Goal: Task Accomplishment & Management: Complete application form

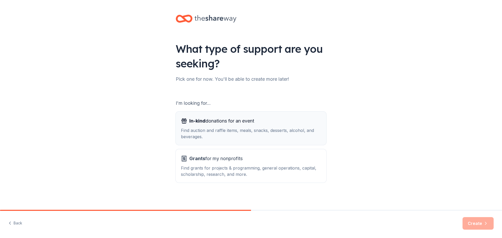
click at [222, 123] on span "In-kind donations for an event" at bounding box center [221, 121] width 65 height 8
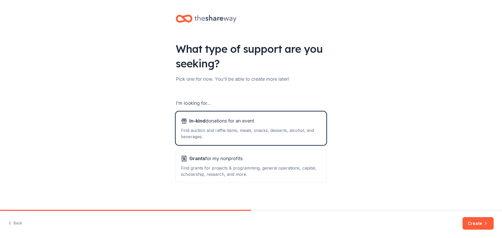
click at [470, 238] on div "Back Create" at bounding box center [251, 224] width 502 height 27
click at [471, 227] on button "Create" at bounding box center [477, 223] width 31 height 13
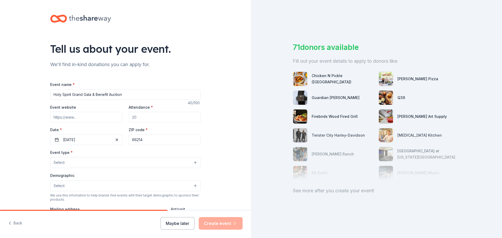
click at [87, 119] on input "Event website" at bounding box center [86, 117] width 72 height 10
type input "www.holyspiritgala.org"
click at [159, 118] on input "Attendance *" at bounding box center [165, 117] width 72 height 10
type input "500"
click at [100, 141] on button "02/19/2023" at bounding box center [86, 140] width 72 height 10
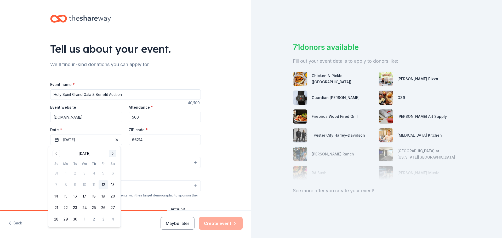
click at [115, 155] on button "Go to next month" at bounding box center [112, 153] width 7 height 7
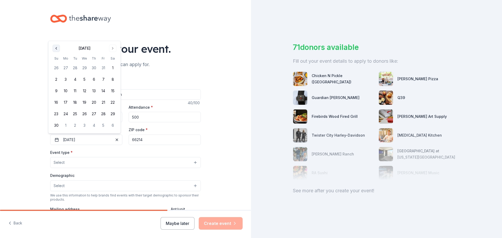
click at [59, 50] on button "Go to previous month" at bounding box center [56, 48] width 7 height 7
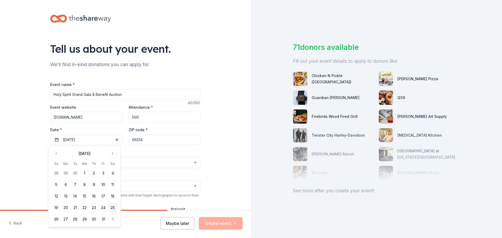
click at [113, 207] on button "25" at bounding box center [112, 207] width 9 height 9
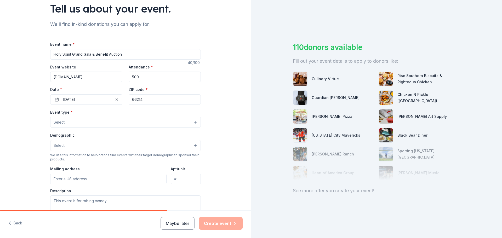
scroll to position [41, 0]
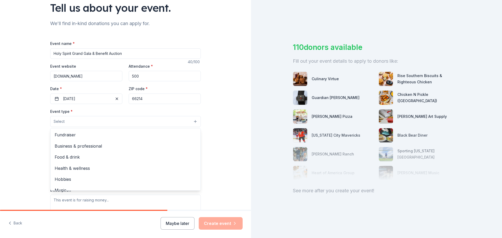
click at [175, 122] on button "Select" at bounding box center [125, 121] width 151 height 11
click at [115, 135] on span "Fundraiser" at bounding box center [126, 134] width 142 height 7
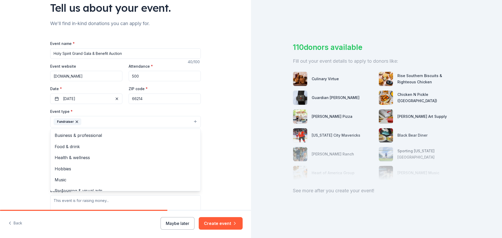
click at [218, 104] on div "Tell us about your event. We'll find in-kind donations you can apply for. Event…" at bounding box center [125, 133] width 251 height 348
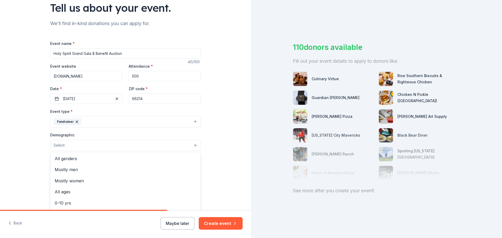
click at [182, 143] on button "Select" at bounding box center [125, 145] width 151 height 11
click at [106, 158] on span "All genders" at bounding box center [126, 158] width 142 height 7
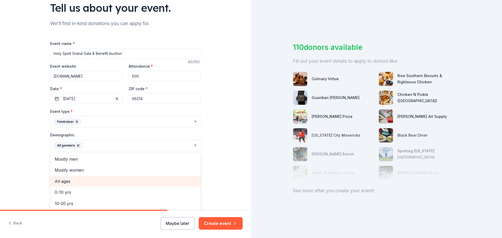
click at [65, 182] on span "All ages" at bounding box center [126, 181] width 142 height 7
click at [210, 137] on div "Tell us about your event. We'll find in-kind donations you can apply for. Event…" at bounding box center [125, 133] width 251 height 349
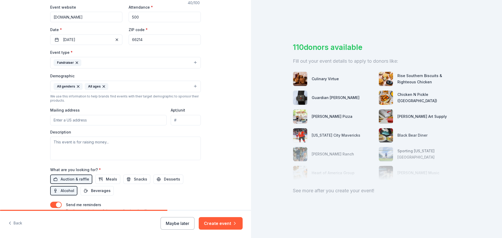
scroll to position [123, 0]
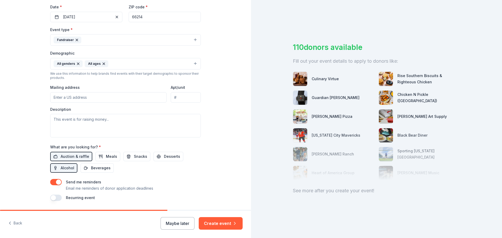
click at [90, 100] on input "Mailing address" at bounding box center [108, 97] width 116 height 10
type input "11300 West 103rd St."
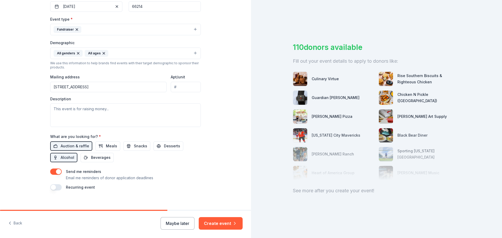
scroll to position [139, 0]
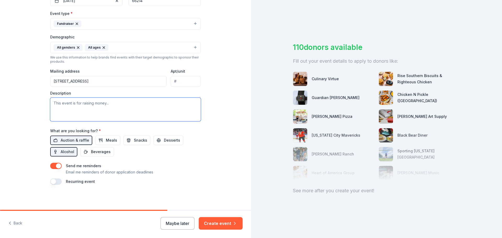
click at [83, 110] on textarea at bounding box center [125, 110] width 151 height 24
paste textarea "Holy Spirit is hosting the Grand Gala and Benefit Auction on October 25, 2025. …"
drag, startPoint x: 78, startPoint y: 110, endPoint x: 51, endPoint y: 104, distance: 27.3
click at [51, 104] on textarea at bounding box center [125, 110] width 151 height 24
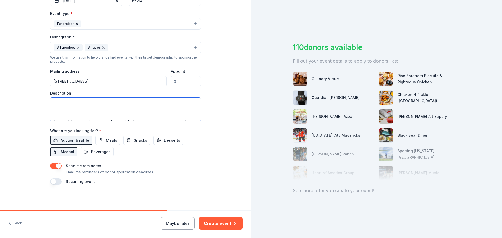
scroll to position [63, 0]
click at [72, 117] on textarea at bounding box center [125, 110] width 151 height 24
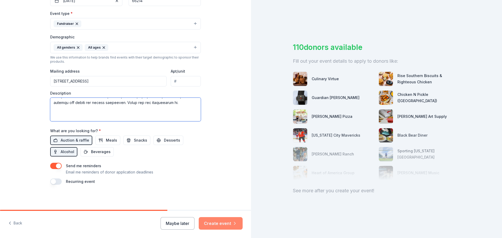
type textarea "Holy Spirit is hosting the Grand Gala and Benefit Auction on October 25, 2025. …"
click at [210, 223] on button "Create event" at bounding box center [221, 223] width 44 height 13
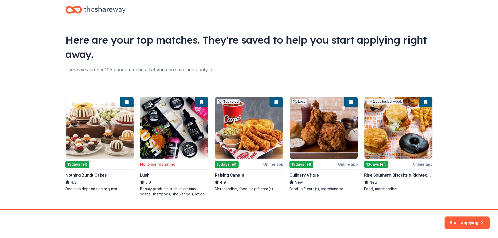
scroll to position [22, 0]
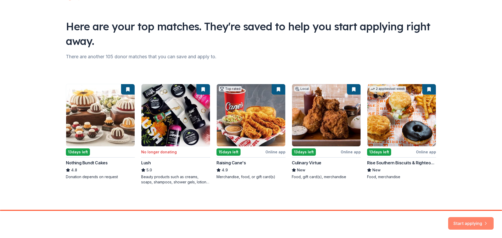
click at [467, 220] on button "Start applying" at bounding box center [470, 220] width 45 height 13
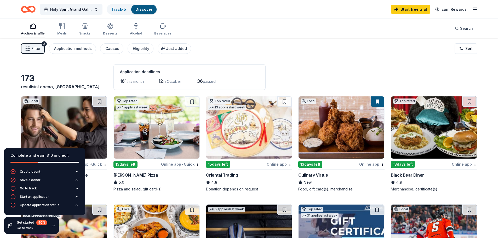
click at [351, 69] on div "173 results in Lenexa, KS Application deadlines 161 this month 12 in October 36…" at bounding box center [249, 77] width 456 height 26
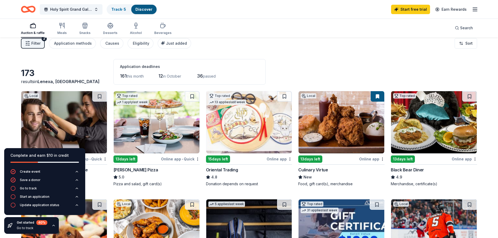
click at [435, 51] on div "Filter 2 Application methods Causes Eligibility Just added Sort" at bounding box center [249, 43] width 498 height 21
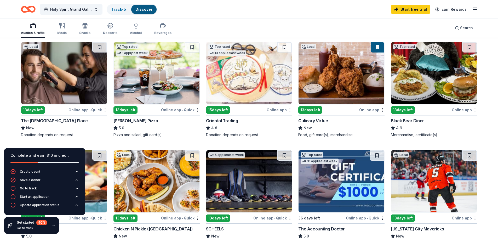
scroll to position [49, 0]
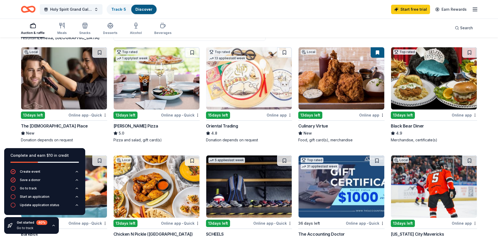
click at [73, 107] on img at bounding box center [64, 78] width 86 height 62
click at [150, 72] on img at bounding box center [157, 78] width 86 height 62
click at [250, 80] on img at bounding box center [249, 78] width 86 height 62
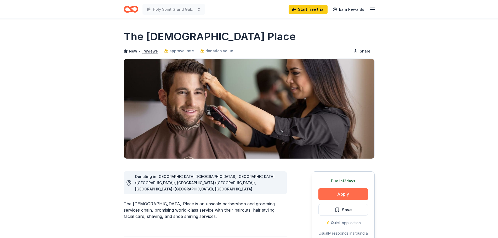
click at [343, 193] on button "Apply" at bounding box center [343, 194] width 50 height 12
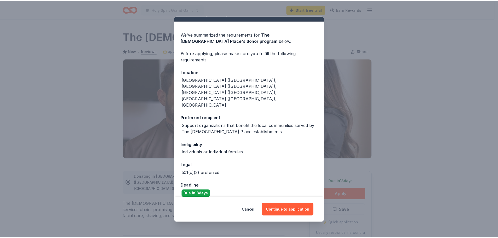
scroll to position [12, 0]
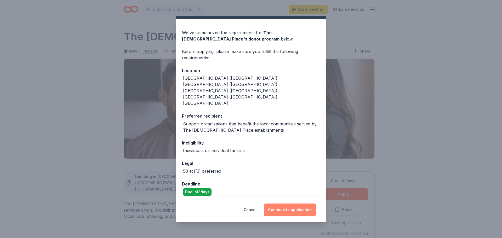
click at [293, 211] on button "Continue to application" at bounding box center [290, 210] width 52 height 13
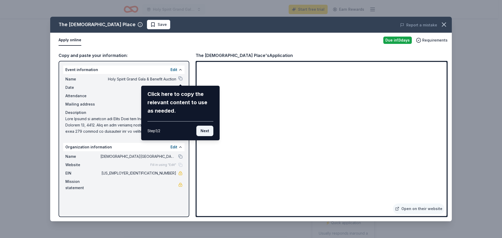
click at [201, 130] on button "Next" at bounding box center [204, 131] width 17 height 10
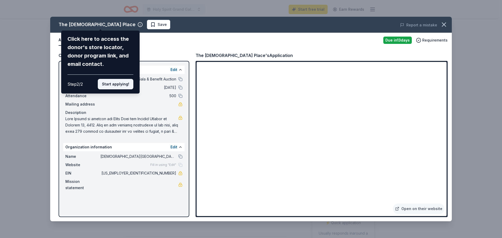
click at [115, 84] on button "Start applying!" at bounding box center [116, 84] width 36 height 10
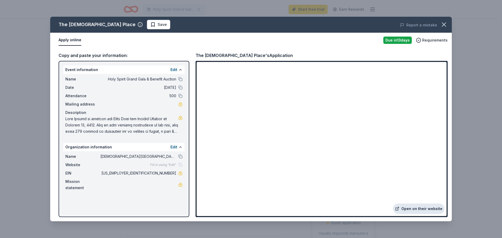
click at [417, 209] on link "Open on their website" at bounding box center [418, 209] width 51 height 10
click at [447, 27] on icon "button" at bounding box center [443, 24] width 7 height 7
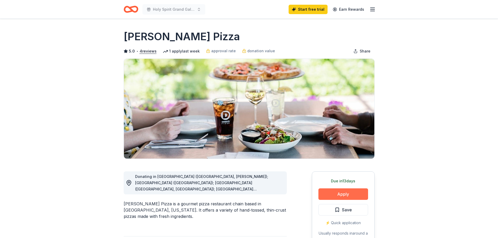
click at [335, 195] on button "Apply" at bounding box center [343, 194] width 50 height 12
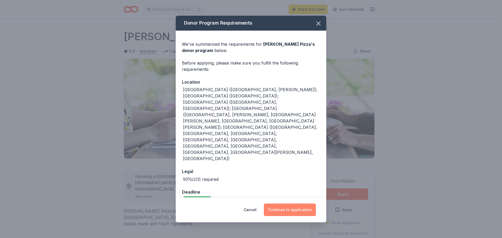
click at [292, 204] on button "Continue to application" at bounding box center [290, 210] width 52 height 13
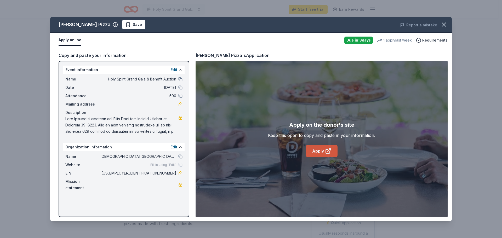
click at [327, 151] on icon at bounding box center [328, 151] width 6 height 6
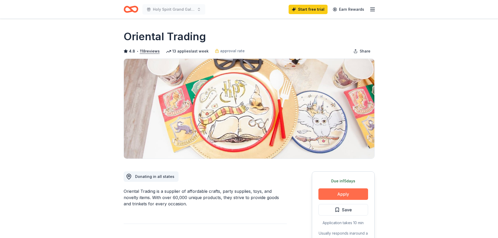
click at [343, 194] on button "Apply" at bounding box center [343, 194] width 50 height 12
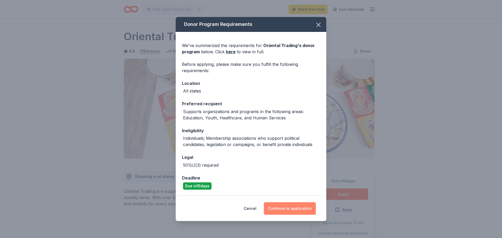
click at [297, 210] on button "Continue to application" at bounding box center [290, 208] width 52 height 13
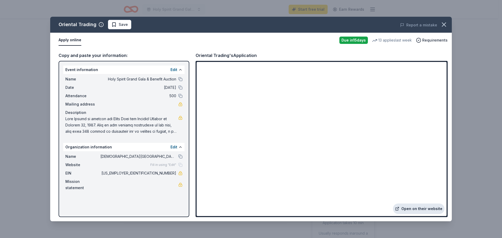
click at [423, 210] on link "Open on their website" at bounding box center [418, 209] width 51 height 10
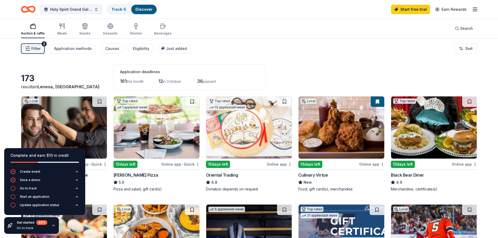
scroll to position [49, 0]
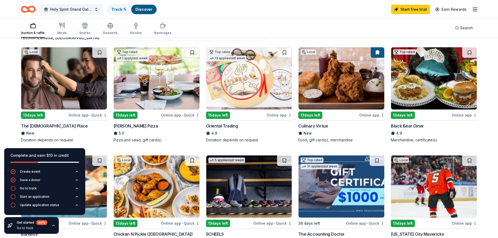
click at [342, 84] on img at bounding box center [342, 78] width 86 height 62
click at [431, 79] on img at bounding box center [434, 78] width 86 height 62
drag, startPoint x: 497, startPoint y: 42, endPoint x: 502, endPoint y: 67, distance: 25.7
click at [498, 67] on html "Holy Spirit Grand Gala & Benefit Auction Track · 5 Discover Start free trial Ea…" at bounding box center [249, 70] width 498 height 238
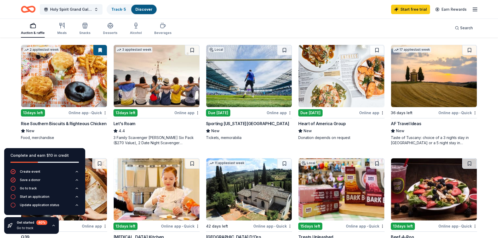
scroll to position [275, 0]
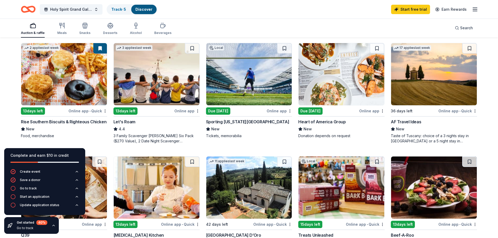
click at [154, 76] on img at bounding box center [157, 74] width 86 height 62
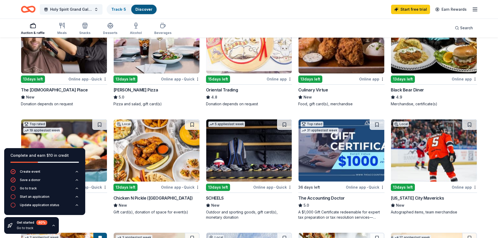
scroll to position [0, 0]
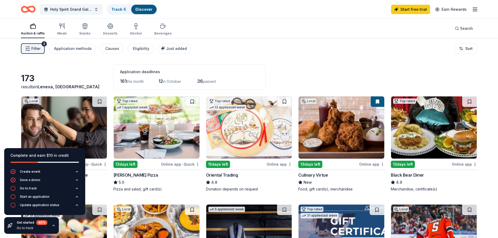
click at [130, 79] on span "this month" at bounding box center [135, 81] width 17 height 4
click at [147, 72] on div "Application deadlines" at bounding box center [189, 72] width 139 height 6
click at [414, 9] on link "Start free trial" at bounding box center [410, 9] width 39 height 9
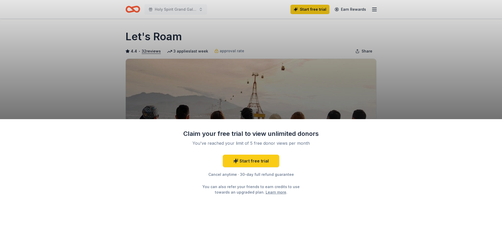
click at [426, 110] on div "Claim your free trial to view unlimited donors You've reached your limit of 5 f…" at bounding box center [251, 119] width 502 height 238
click at [437, 41] on div "Claim your free trial to view unlimited donors You've reached your limit of 5 f…" at bounding box center [251, 119] width 502 height 238
